Goal: Transaction & Acquisition: Purchase product/service

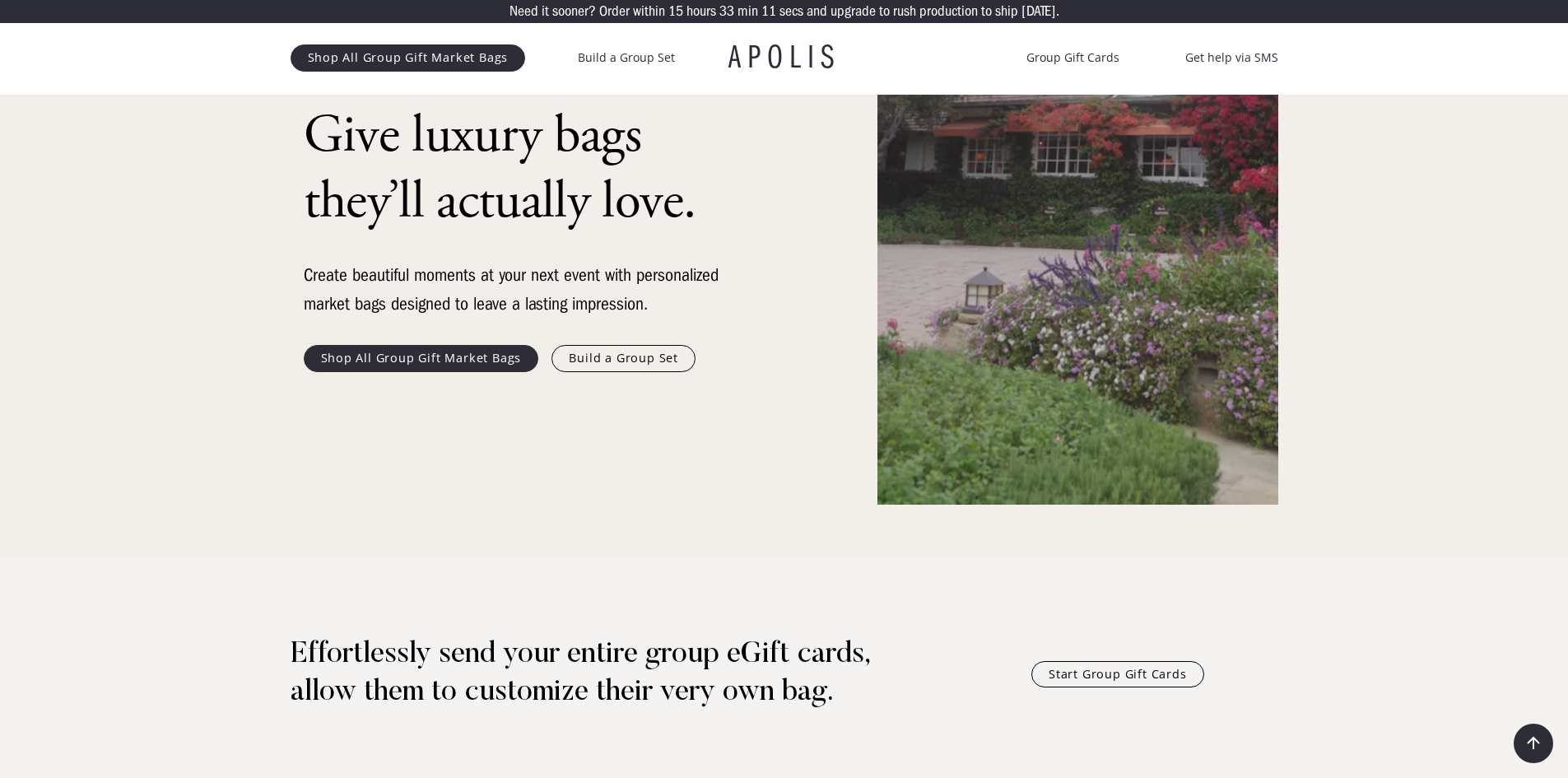
scroll to position [165, 0]
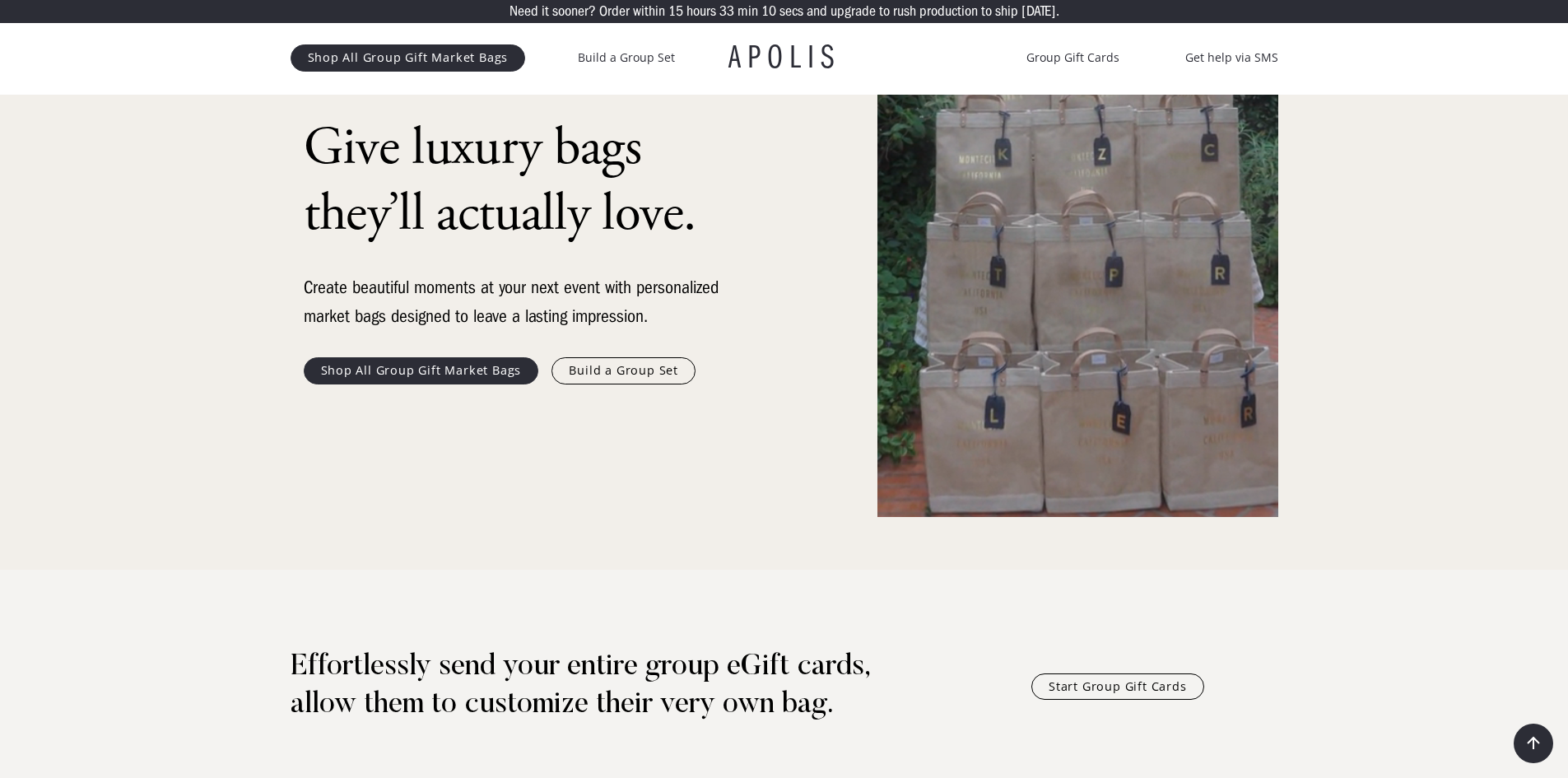
click at [450, 365] on link "Shop All Group Gift Market Bags" at bounding box center [422, 370] width 236 height 26
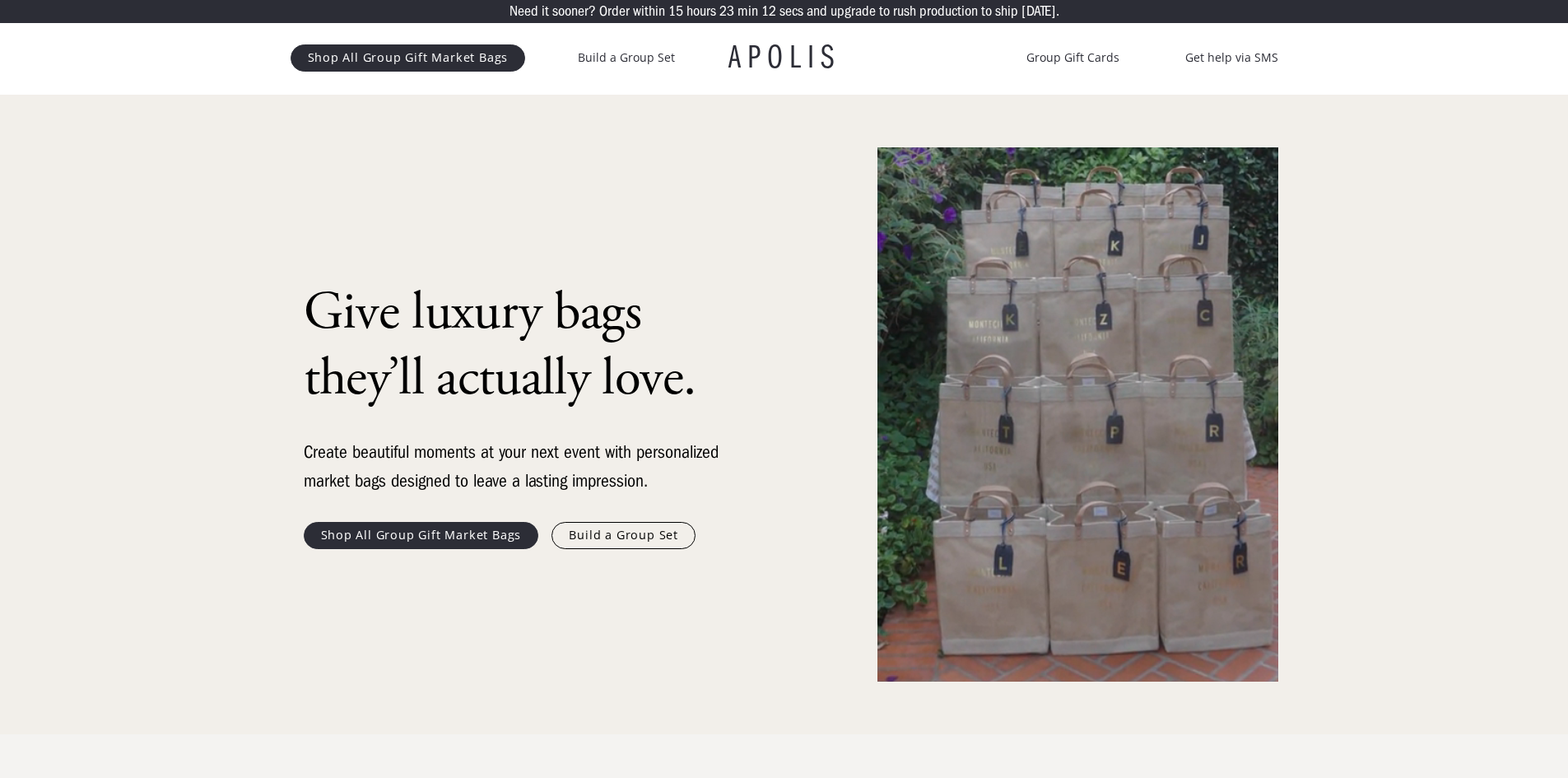
click at [623, 537] on link "Build a Group Set" at bounding box center [623, 535] width 144 height 26
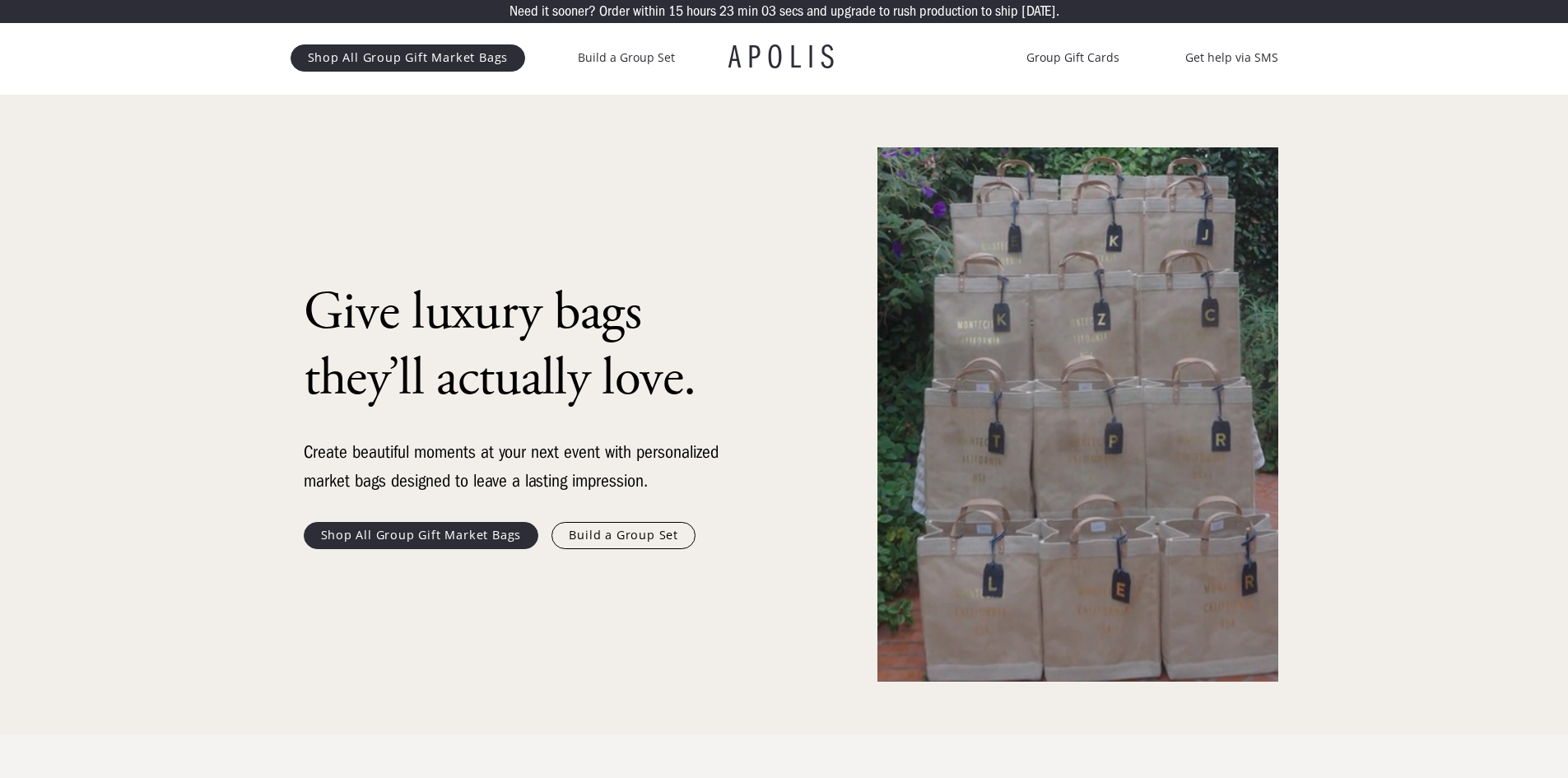
click at [420, 531] on link "Shop All Group Gift Market Bags" at bounding box center [422, 535] width 236 height 26
